Goal: Task Accomplishment & Management: Use online tool/utility

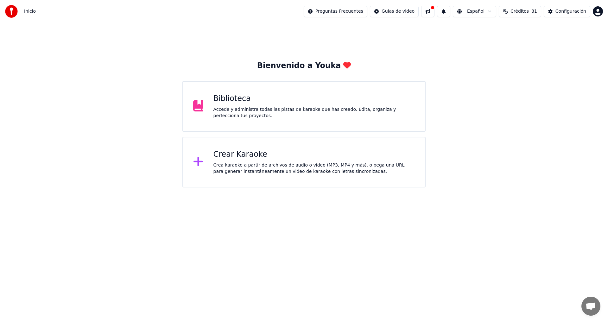
click at [256, 162] on div "Crear Karaoke Crea karaoke a partir de archivos de audio o video (MP3, MP4 y má…" at bounding box center [314, 161] width 202 height 25
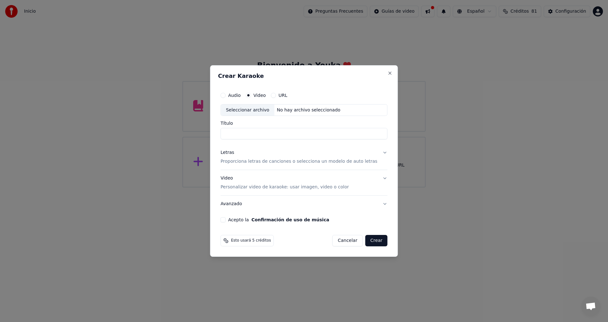
click at [289, 135] on input "Título" at bounding box center [303, 133] width 167 height 11
click at [263, 111] on div "Seleccionar archivo" at bounding box center [248, 110] width 54 height 11
type input "**********"
click at [380, 178] on button "Video Personalizar video de karaoke: usar imagen, video o color" at bounding box center [303, 182] width 167 height 25
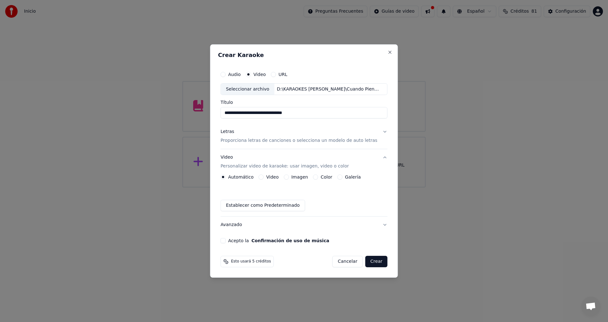
click at [371, 260] on button "Crear" at bounding box center [376, 261] width 22 height 11
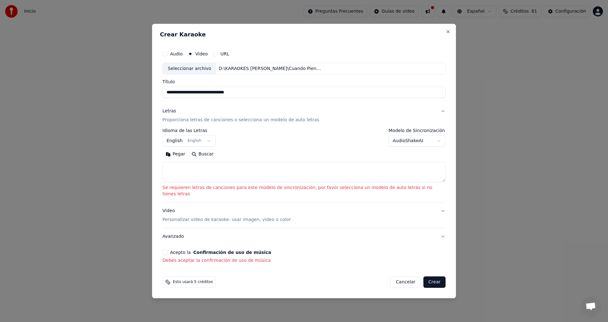
click at [195, 174] on textarea at bounding box center [303, 172] width 283 height 20
click at [187, 158] on button "Pegar" at bounding box center [175, 154] width 26 height 10
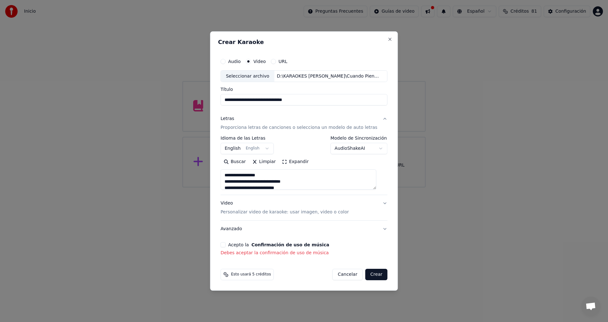
type textarea "**********"
click at [270, 148] on button "English English" at bounding box center [246, 148] width 53 height 11
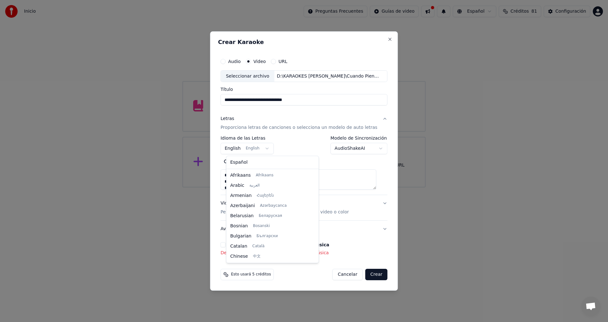
scroll to position [51, 0]
select select "**"
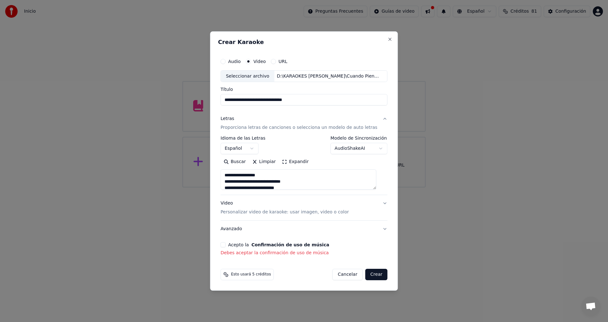
click at [379, 204] on button "Video Personalizar video de karaoke: usar imagen, video o color" at bounding box center [303, 207] width 167 height 25
type textarea "**********"
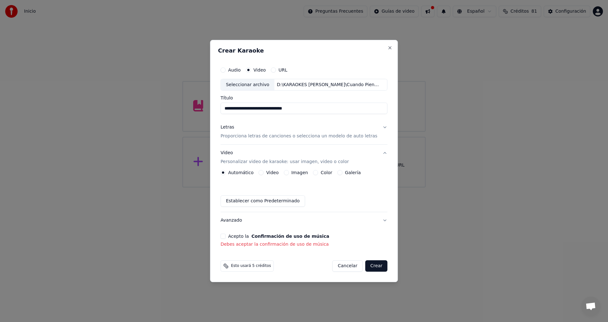
click at [226, 236] on button "Acepto la Confirmación de uso de música" at bounding box center [222, 236] width 5 height 5
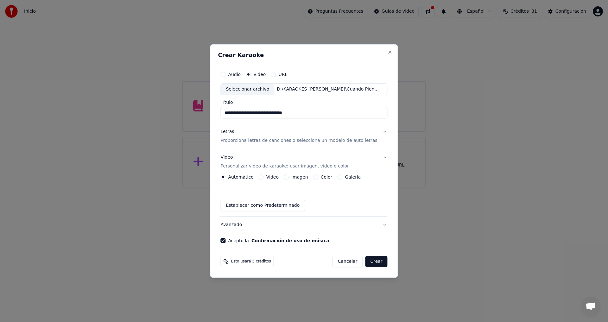
click at [379, 131] on button "Letras Proporciona letras de canciones o selecciona un modelo de auto letras" at bounding box center [303, 136] width 167 height 25
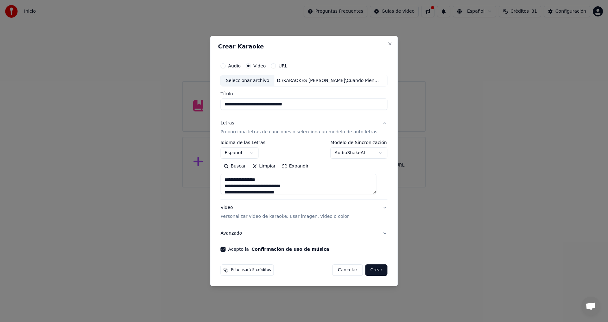
click at [372, 269] on button "Crear" at bounding box center [376, 269] width 22 height 11
type textarea "**********"
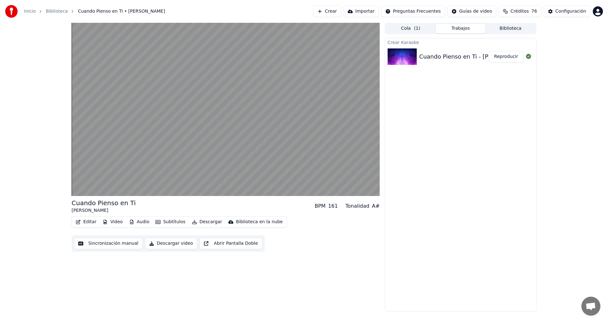
click at [442, 57] on div "Cuando Pienso en Ti - [PERSON_NAME]" at bounding box center [474, 56] width 111 height 9
click at [405, 57] on img at bounding box center [402, 56] width 29 height 16
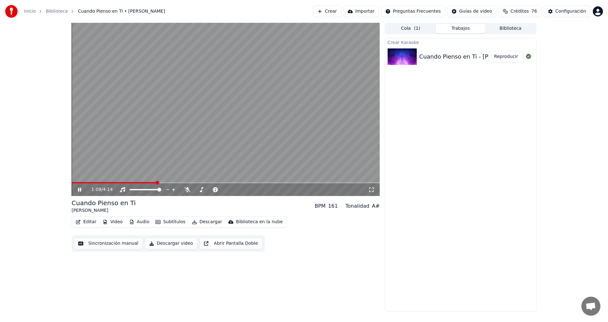
click at [80, 188] on icon at bounding box center [79, 190] width 3 height 4
click at [72, 185] on span at bounding box center [74, 183] width 4 height 4
click at [79, 188] on icon at bounding box center [84, 189] width 15 height 5
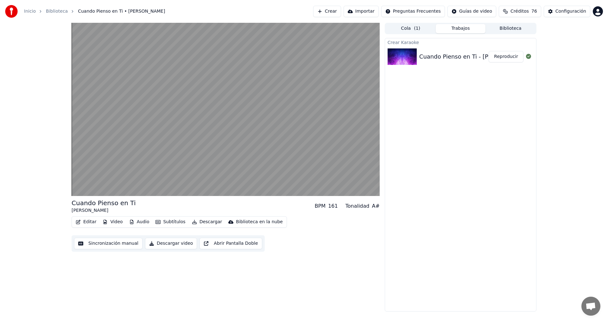
click at [463, 131] on div "Crear Karaoke Cuando Pienso en Ti - [PERSON_NAME] Reproducir" at bounding box center [461, 175] width 152 height 274
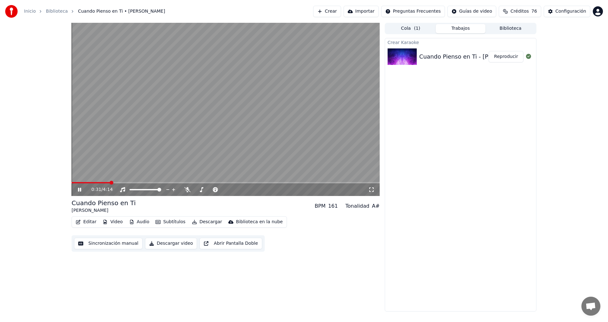
click at [81, 190] on icon at bounding box center [79, 190] width 3 height 4
click at [528, 58] on icon at bounding box center [528, 56] width 5 height 5
click at [515, 29] on button "Biblioteca" at bounding box center [511, 28] width 50 height 9
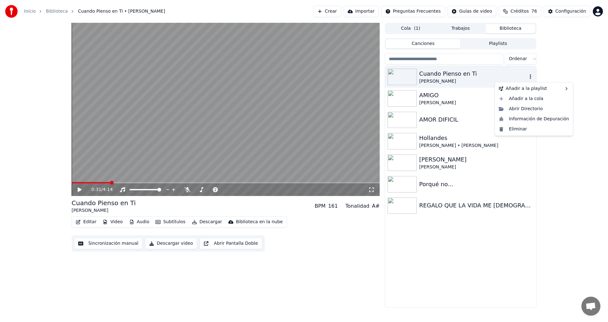
click at [531, 76] on icon "button" at bounding box center [530, 76] width 1 height 4
click at [411, 75] on img at bounding box center [402, 77] width 29 height 16
click at [80, 190] on icon at bounding box center [80, 190] width 4 height 4
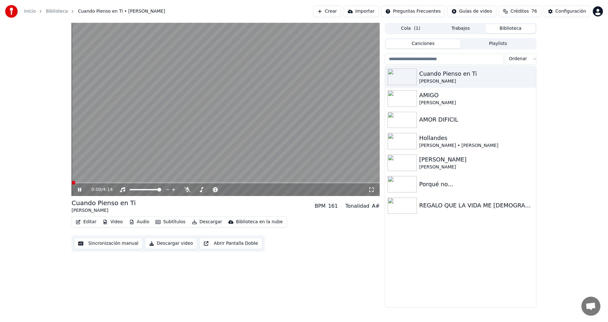
click at [72, 182] on span at bounding box center [74, 183] width 4 height 4
drag, startPoint x: 82, startPoint y: 188, endPoint x: 145, endPoint y: 146, distance: 76.5
click at [82, 188] on icon at bounding box center [84, 189] width 15 height 5
